Goal: Check status: Check status

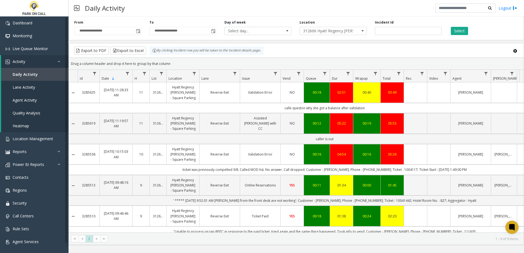
scroll to position [132, 0]
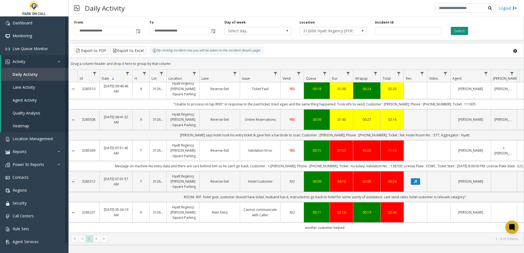
click at [463, 31] on button "Select" at bounding box center [459, 31] width 17 height 8
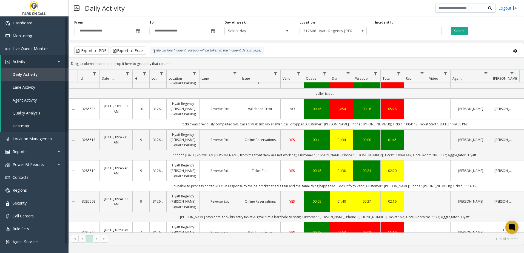
scroll to position [0, 0]
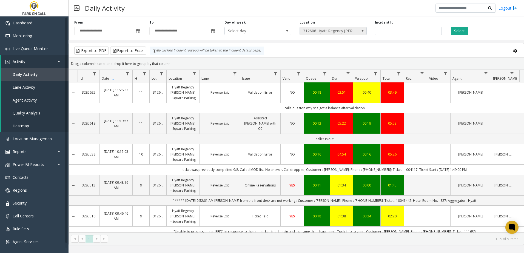
click at [336, 30] on span "312606 Hyatt Regency [PERSON_NAME] - Square Parking" at bounding box center [326, 31] width 53 height 8
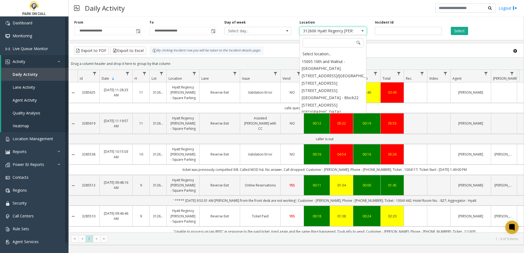
scroll to position [3423, 0]
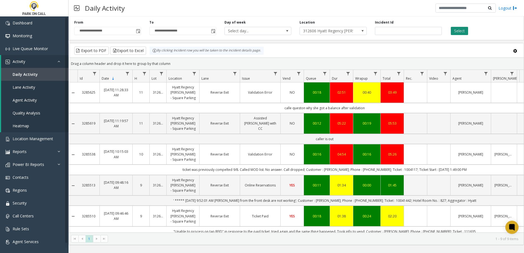
click at [466, 29] on button "Select" at bounding box center [459, 31] width 17 height 8
click at [138, 30] on span "Toggle popup" at bounding box center [138, 31] width 4 height 4
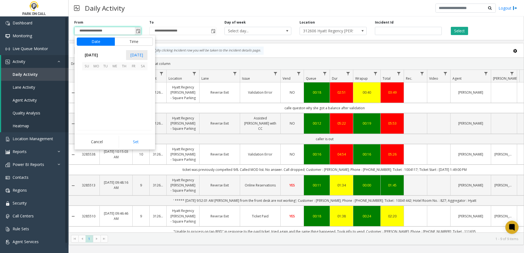
scroll to position [98387, 0]
click at [86, 83] on span "7" at bounding box center [86, 84] width 9 height 9
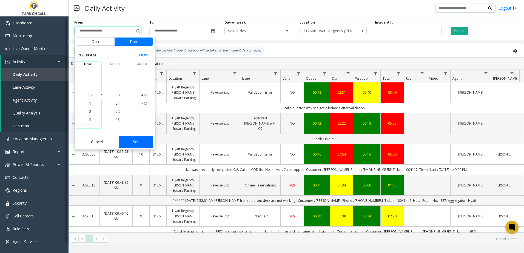
click at [143, 141] on button "Set" at bounding box center [136, 142] width 35 height 12
type input "**********"
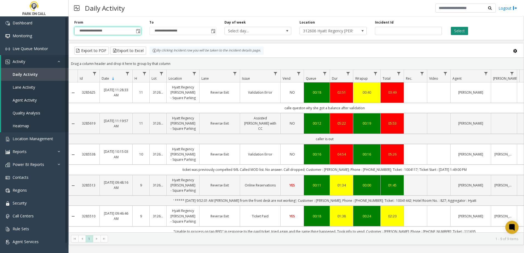
click at [465, 28] on button "Select" at bounding box center [459, 31] width 17 height 8
click at [212, 31] on span "Toggle popup" at bounding box center [213, 31] width 4 height 4
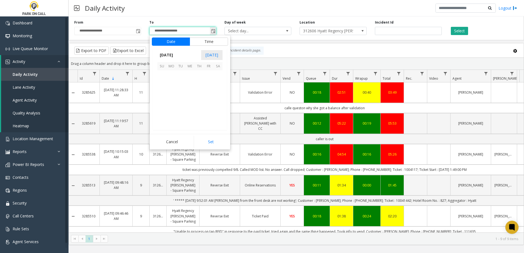
scroll to position [8, 0]
click at [193, 86] on span "10" at bounding box center [189, 84] width 9 height 9
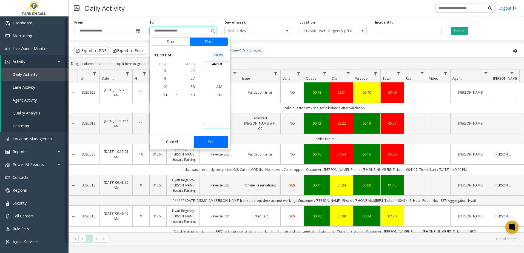
click at [213, 141] on button "Set" at bounding box center [211, 142] width 35 height 12
type input "**********"
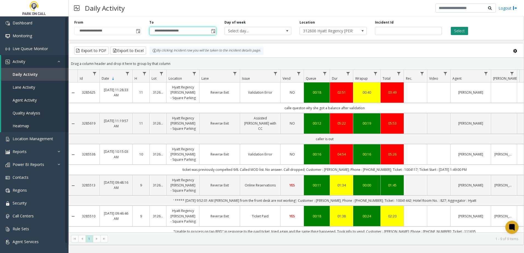
click at [461, 33] on button "Select" at bounding box center [459, 31] width 17 height 8
click at [25, 72] on span "Daily Activity" at bounding box center [25, 74] width 25 height 5
click at [25, 89] on span "Lane Activity" at bounding box center [24, 87] width 22 height 5
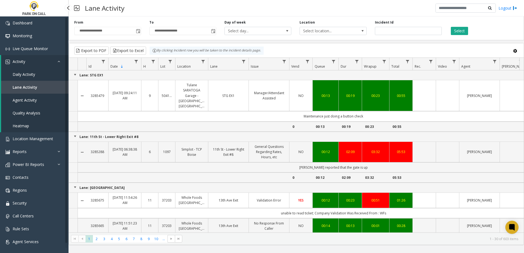
click at [25, 75] on span "Daily Activity" at bounding box center [24, 74] width 22 height 5
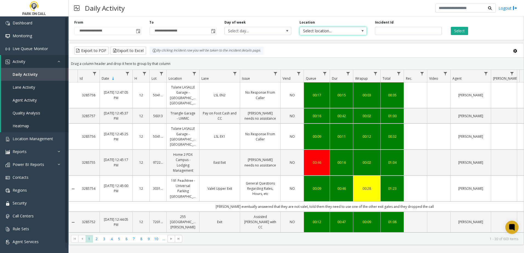
click at [331, 30] on span "Select location..." at bounding box center [326, 31] width 53 height 8
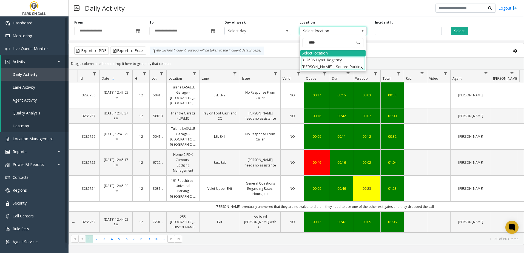
type input "*****"
click at [325, 63] on li "312606 Hyatt Regency [PERSON_NAME] - Square Parking" at bounding box center [332, 63] width 65 height 14
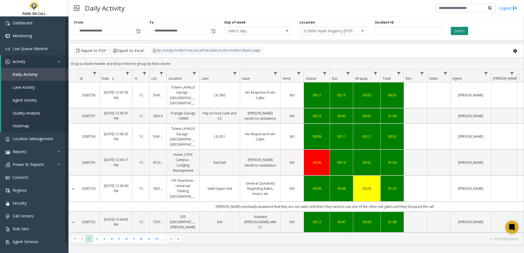
click at [461, 29] on button "Select" at bounding box center [459, 31] width 17 height 8
